Goal: Use online tool/utility: Utilize a website feature to perform a specific function

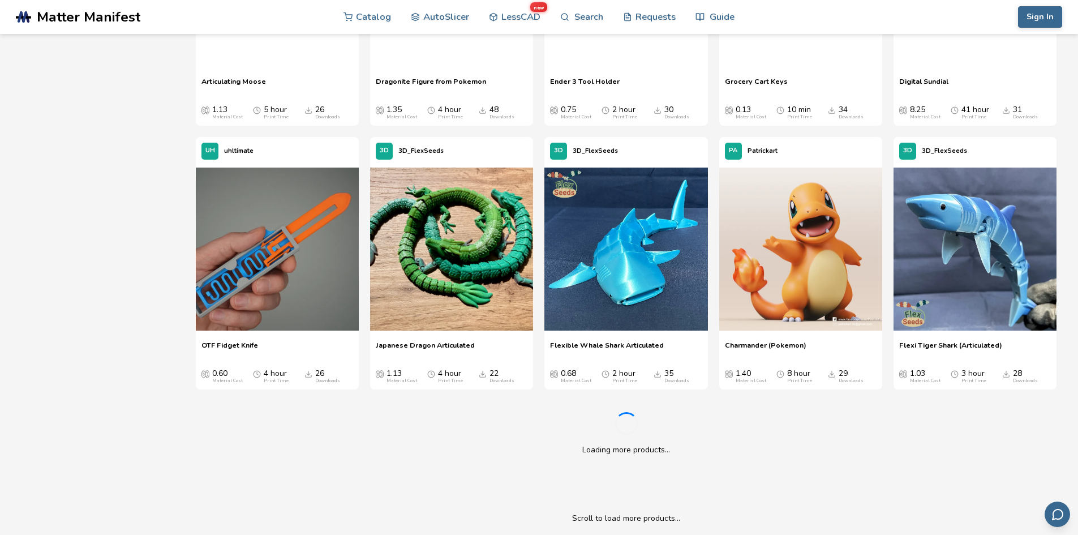
scroll to position [1371, 0]
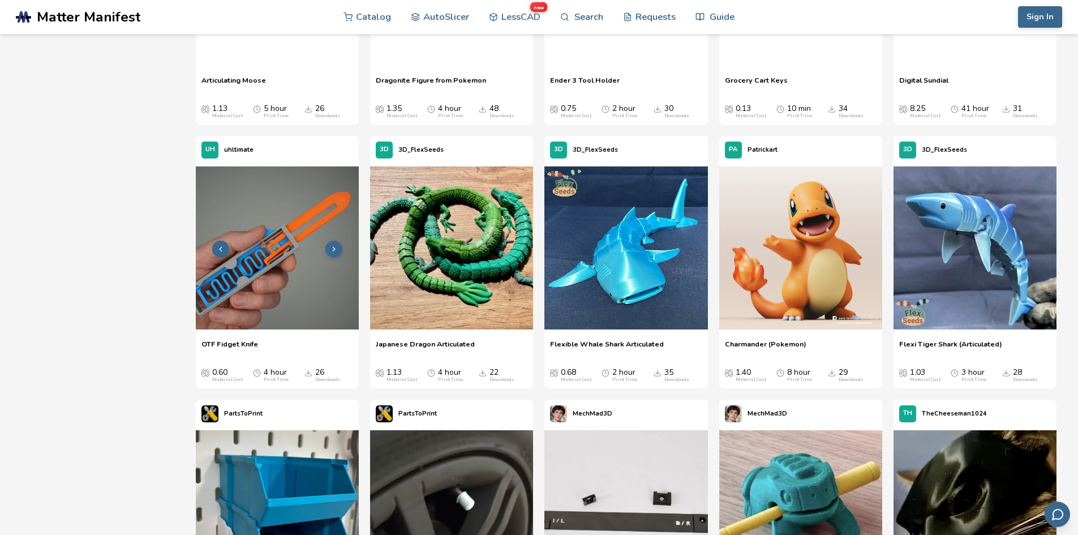
click at [293, 262] on img at bounding box center [277, 247] width 163 height 163
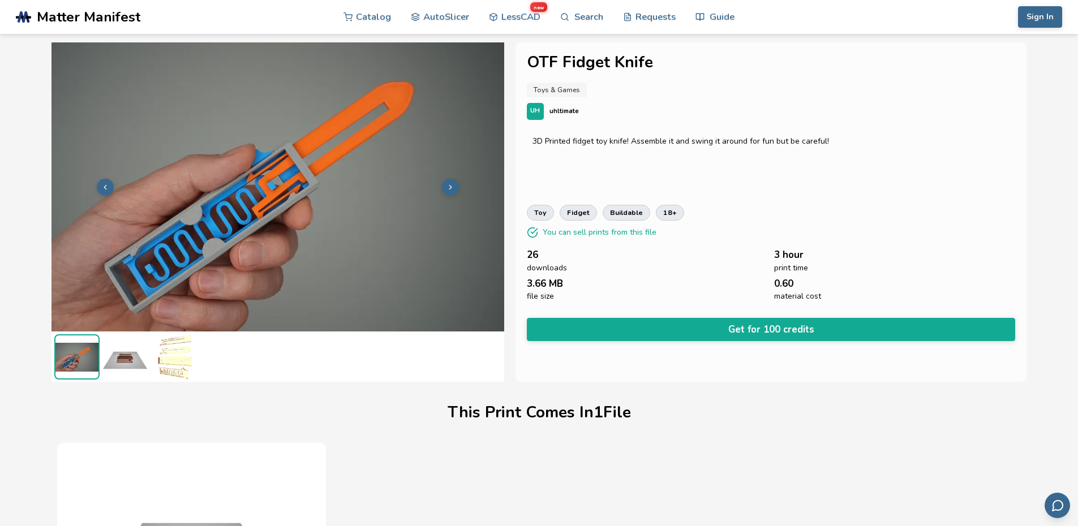
click at [449, 183] on icon at bounding box center [450, 187] width 8 height 8
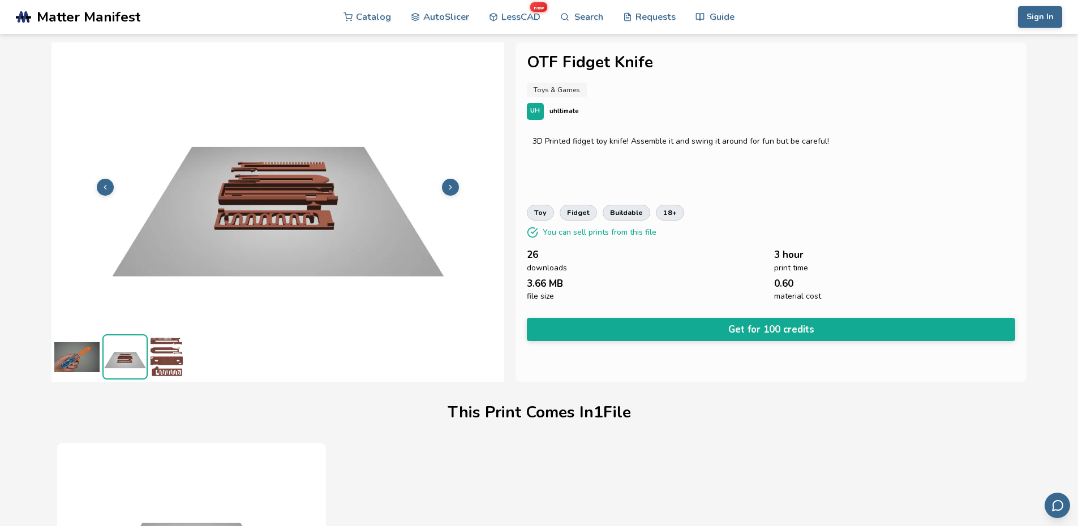
click at [449, 183] on icon at bounding box center [450, 187] width 8 height 8
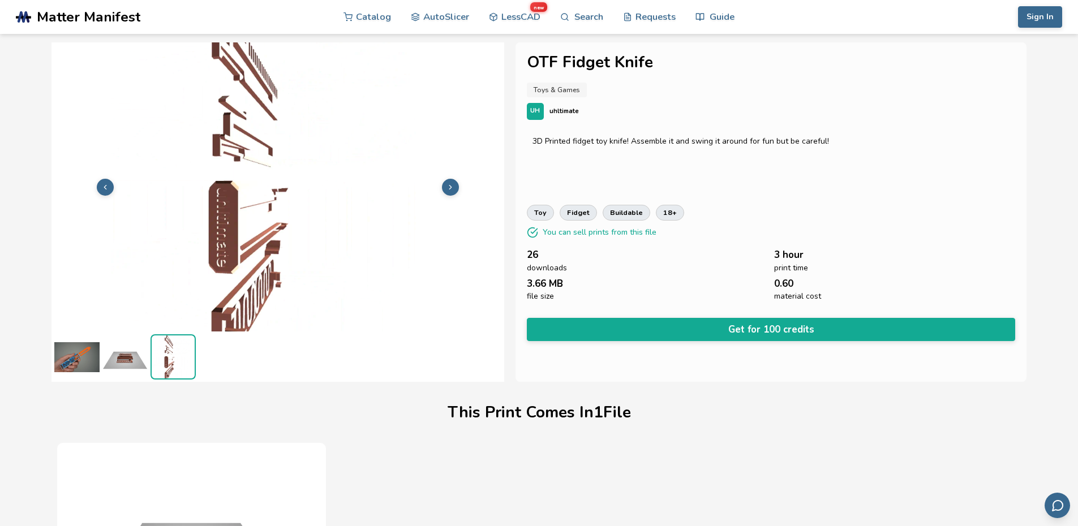
click at [449, 183] on icon at bounding box center [450, 187] width 8 height 8
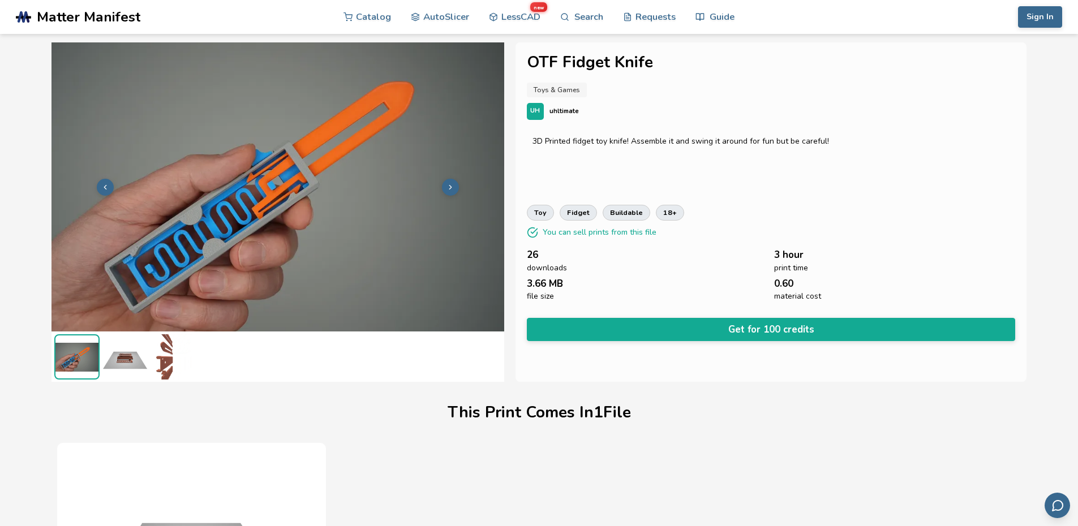
click at [449, 183] on icon at bounding box center [450, 187] width 8 height 8
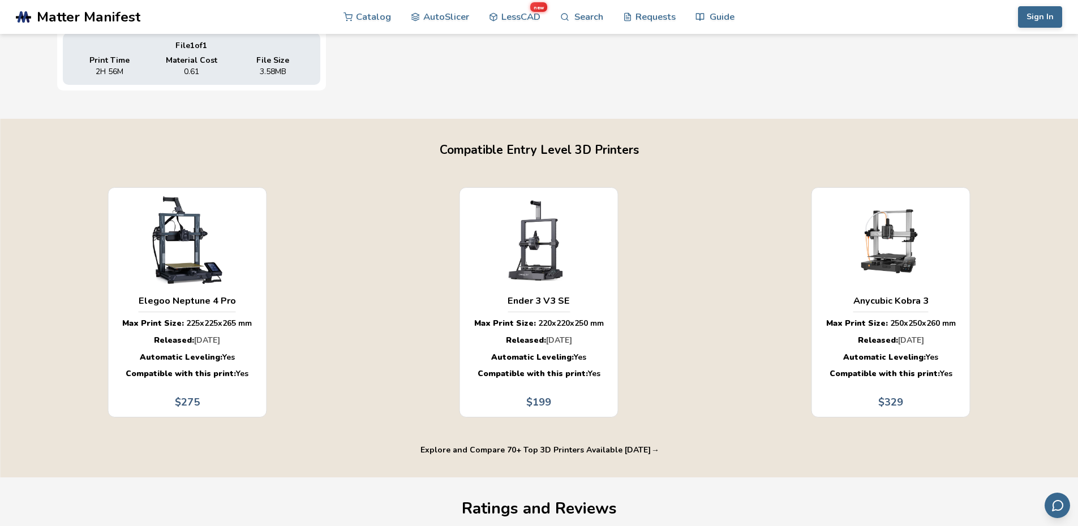
scroll to position [669, 0]
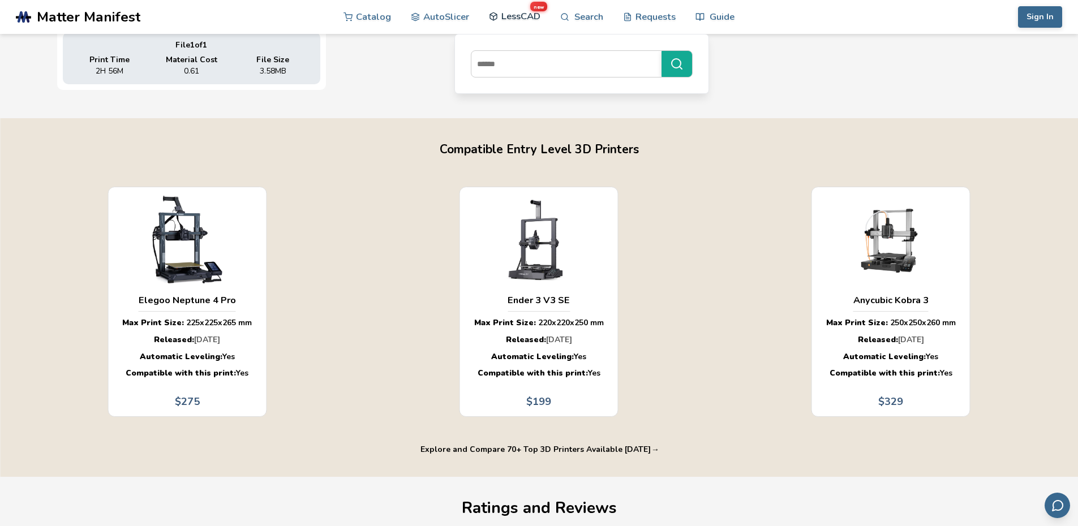
click at [500, 21] on link "LessCAD new" at bounding box center [514, 16] width 51 height 34
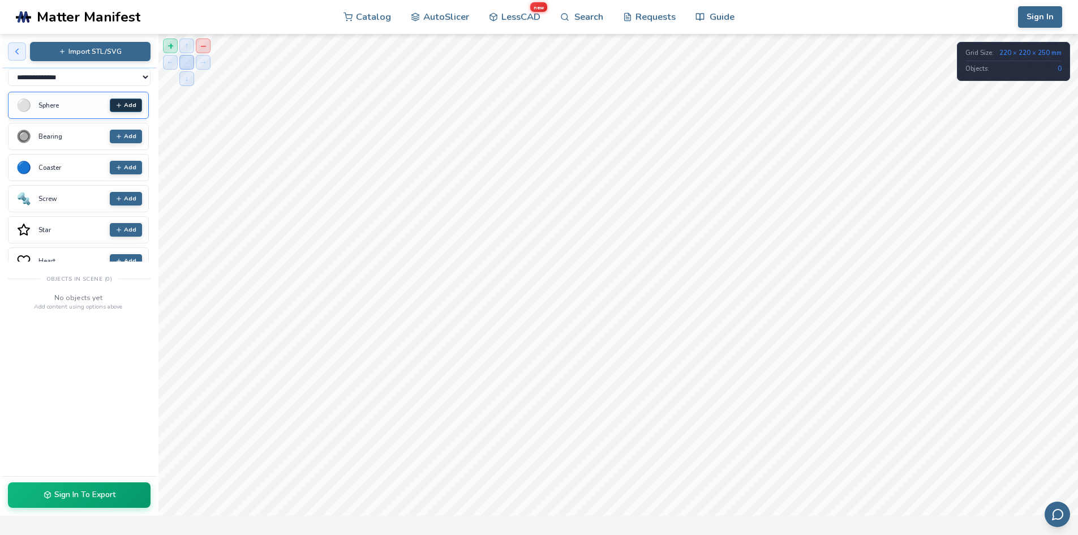
click at [115, 106] on icon at bounding box center [118, 105] width 7 height 7
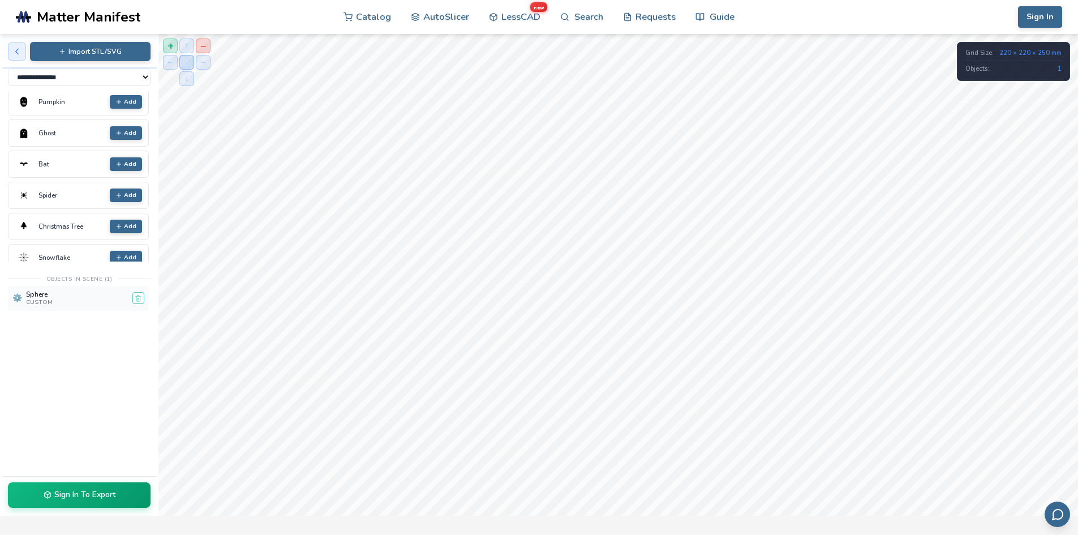
scroll to position [253, 0]
click at [118, 162] on button "Add" at bounding box center [126, 164] width 32 height 14
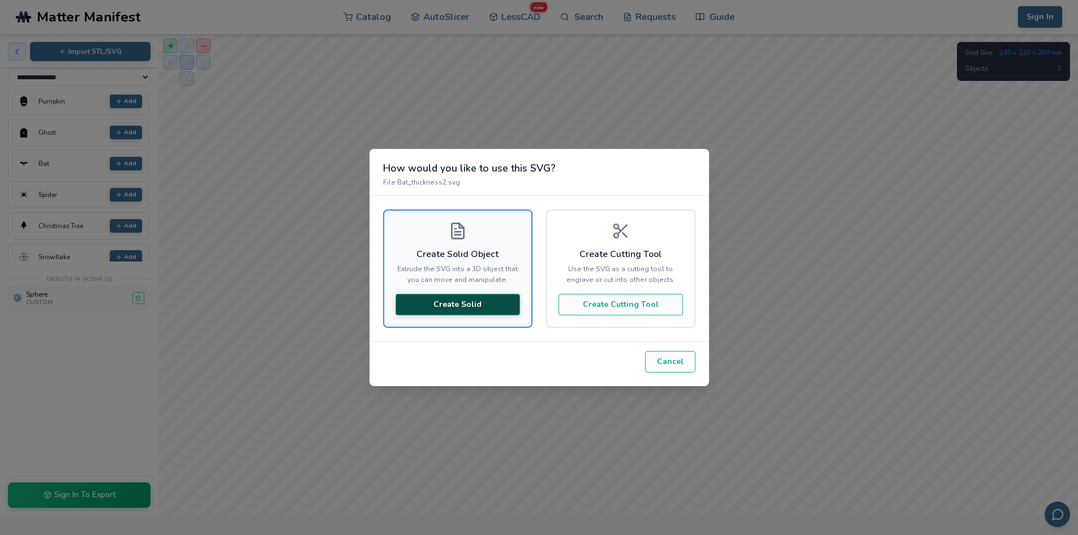
click at [482, 305] on button "Create Solid" at bounding box center [457, 304] width 124 height 21
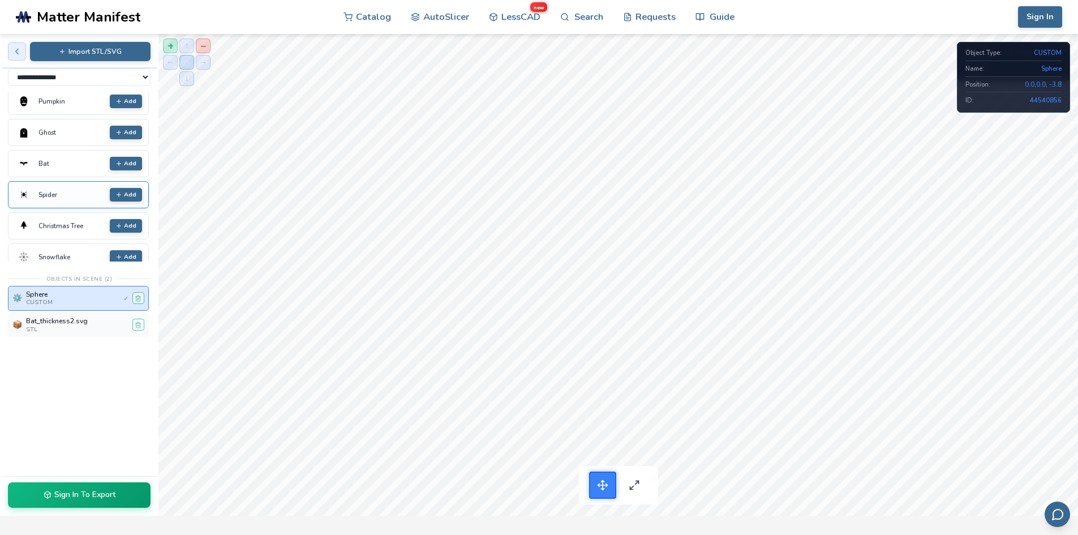
click at [113, 207] on div "Spider Add" at bounding box center [78, 194] width 141 height 27
click at [121, 195] on button "Add" at bounding box center [126, 195] width 32 height 14
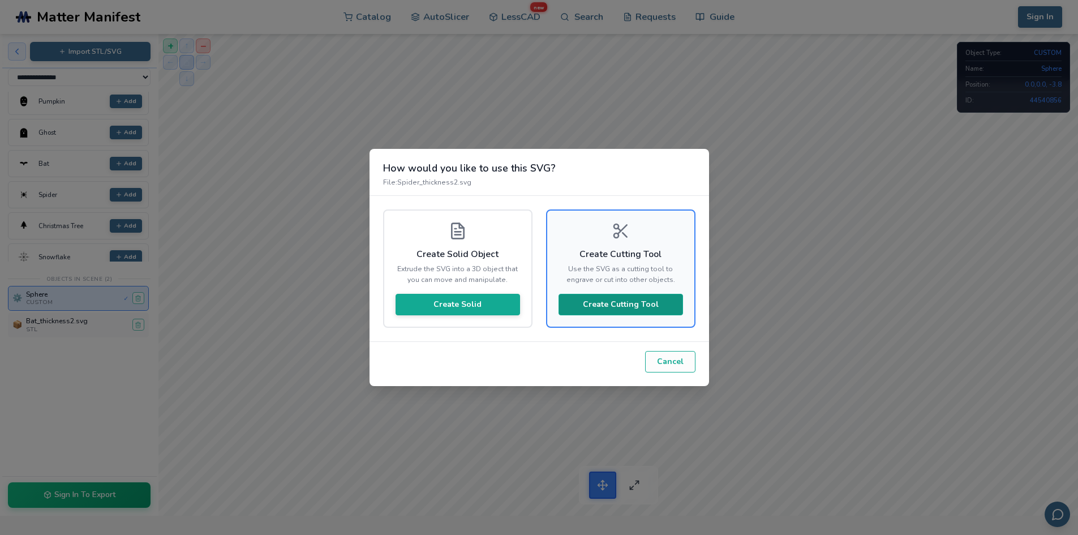
click at [645, 307] on button "Create Cutting Tool" at bounding box center [620, 304] width 124 height 21
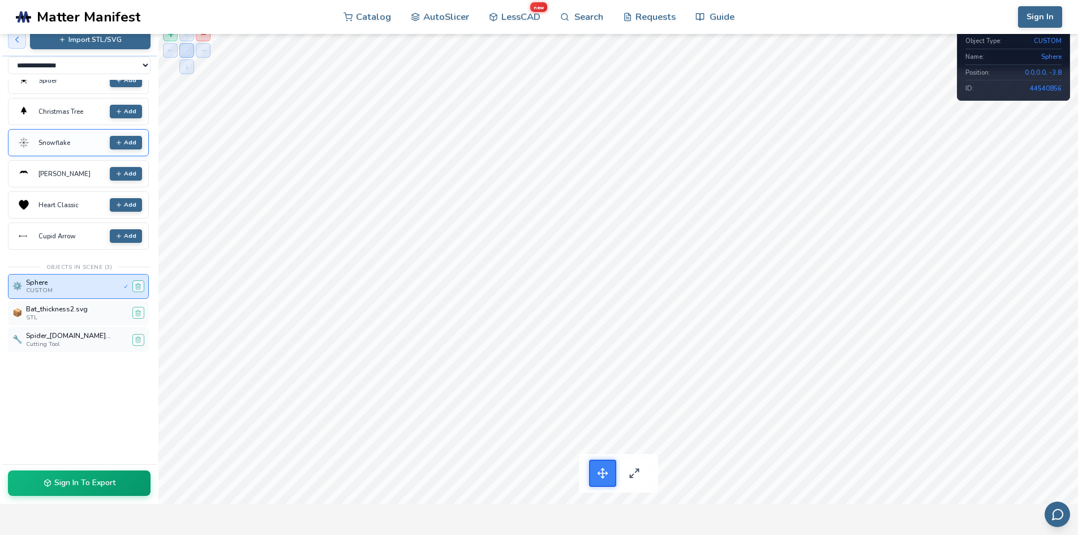
scroll to position [0, 0]
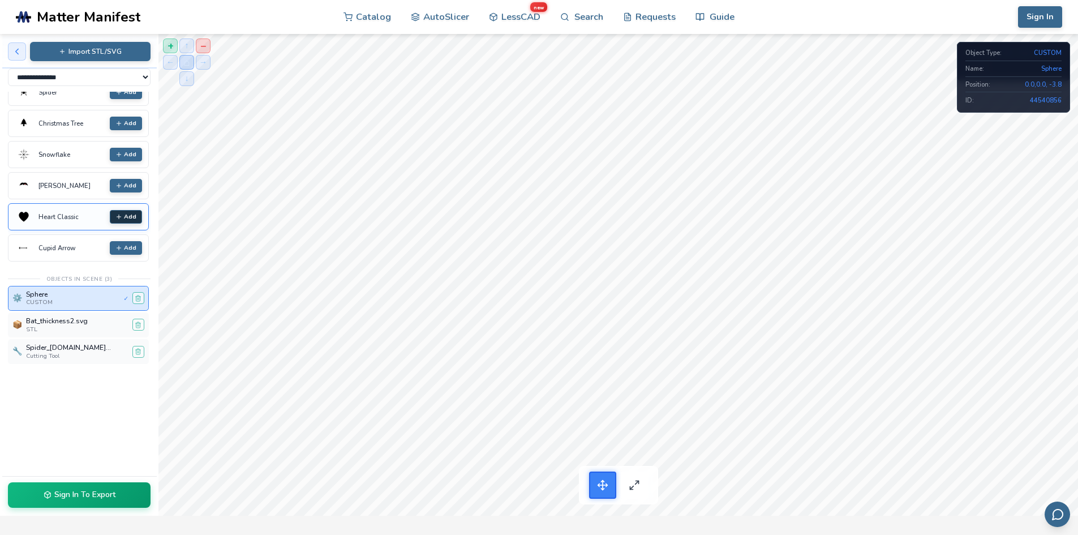
click at [119, 219] on line at bounding box center [119, 217] width 0 height 4
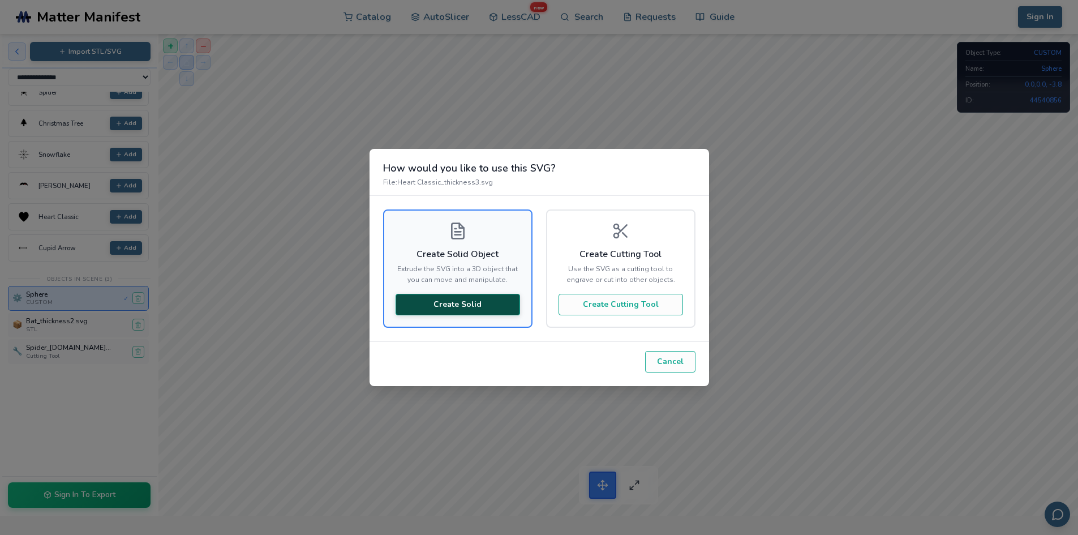
click at [436, 302] on button "Create Solid" at bounding box center [457, 304] width 124 height 21
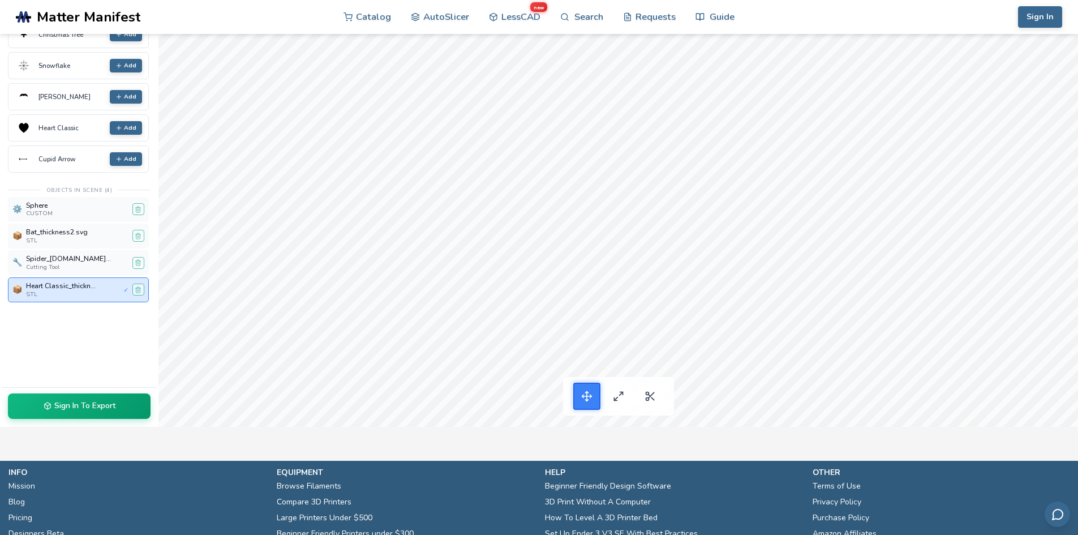
scroll to position [91, 0]
